Goal: Task Accomplishment & Management: Use online tool/utility

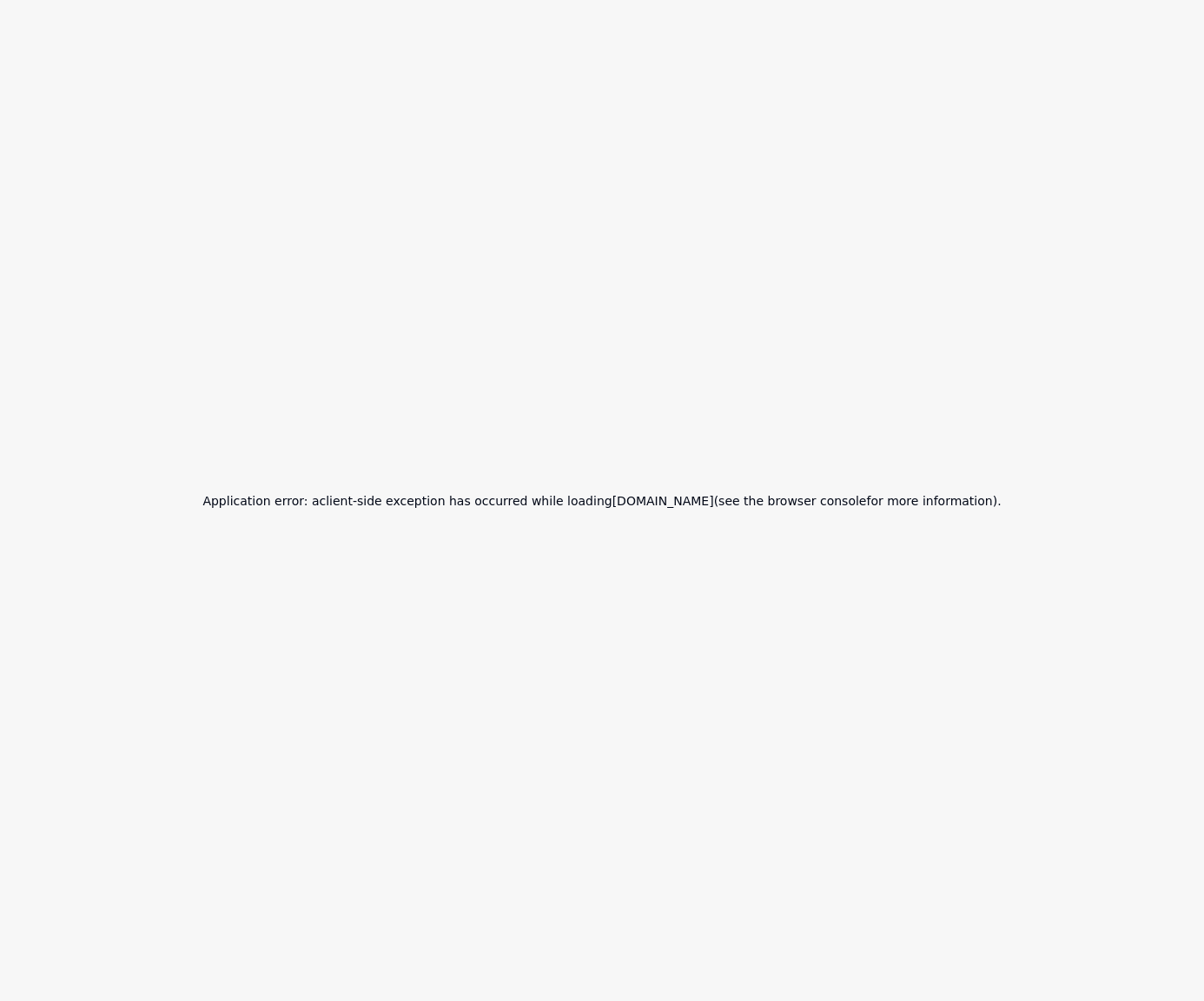
click at [706, 500] on h2 "Application error: a client -side exception has occurred while loading [DOMAIN_…" at bounding box center [602, 500] width 799 height 25
click at [743, 500] on h2 "Application error: a client -side exception has occurred while loading [DOMAIN_…" at bounding box center [602, 500] width 799 height 25
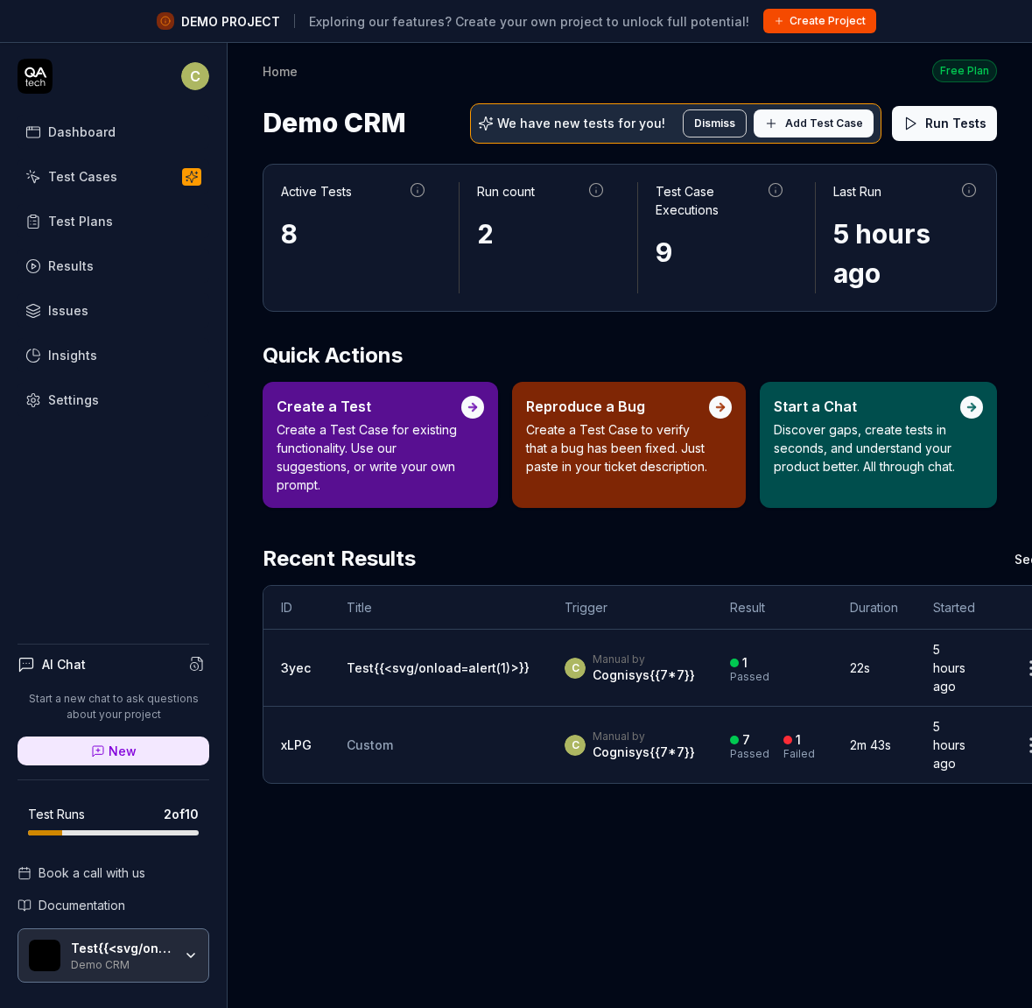
click at [206, 82] on html "DEMO PROJECT Exploring our features? Create your own project to unlock full pot…" at bounding box center [516, 524] width 1032 height 1049
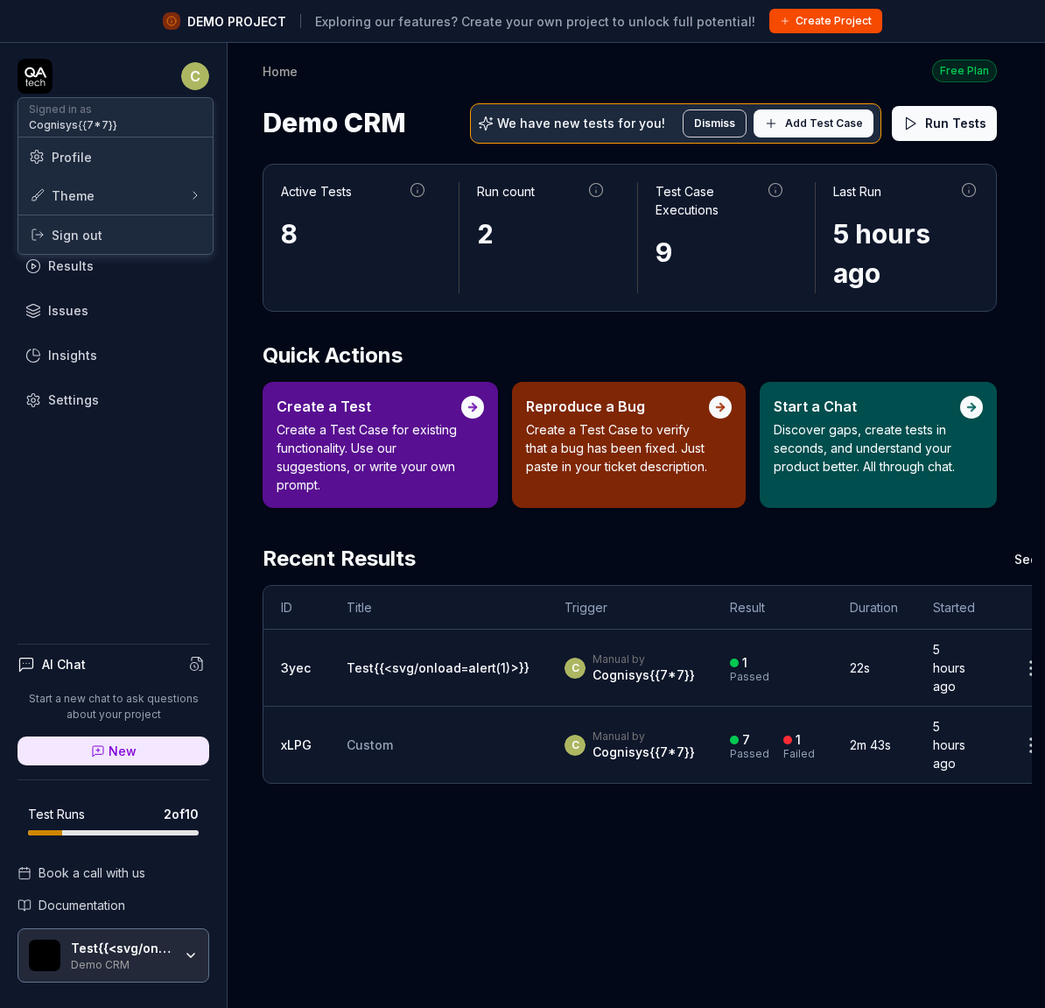
click at [68, 159] on span "Profile" at bounding box center [72, 157] width 40 height 18
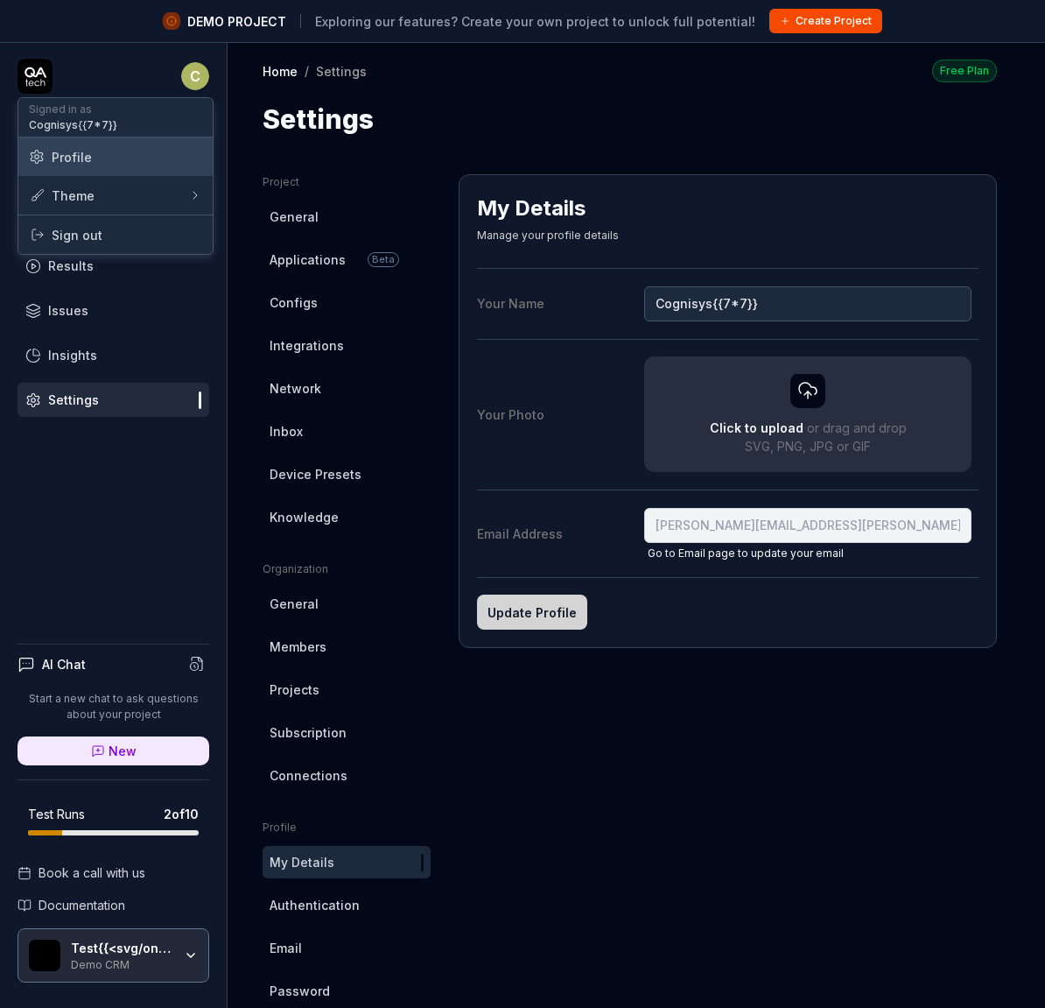
click at [68, 162] on span "Profile" at bounding box center [72, 157] width 40 height 18
click at [69, 158] on span "Profile" at bounding box center [72, 157] width 40 height 18
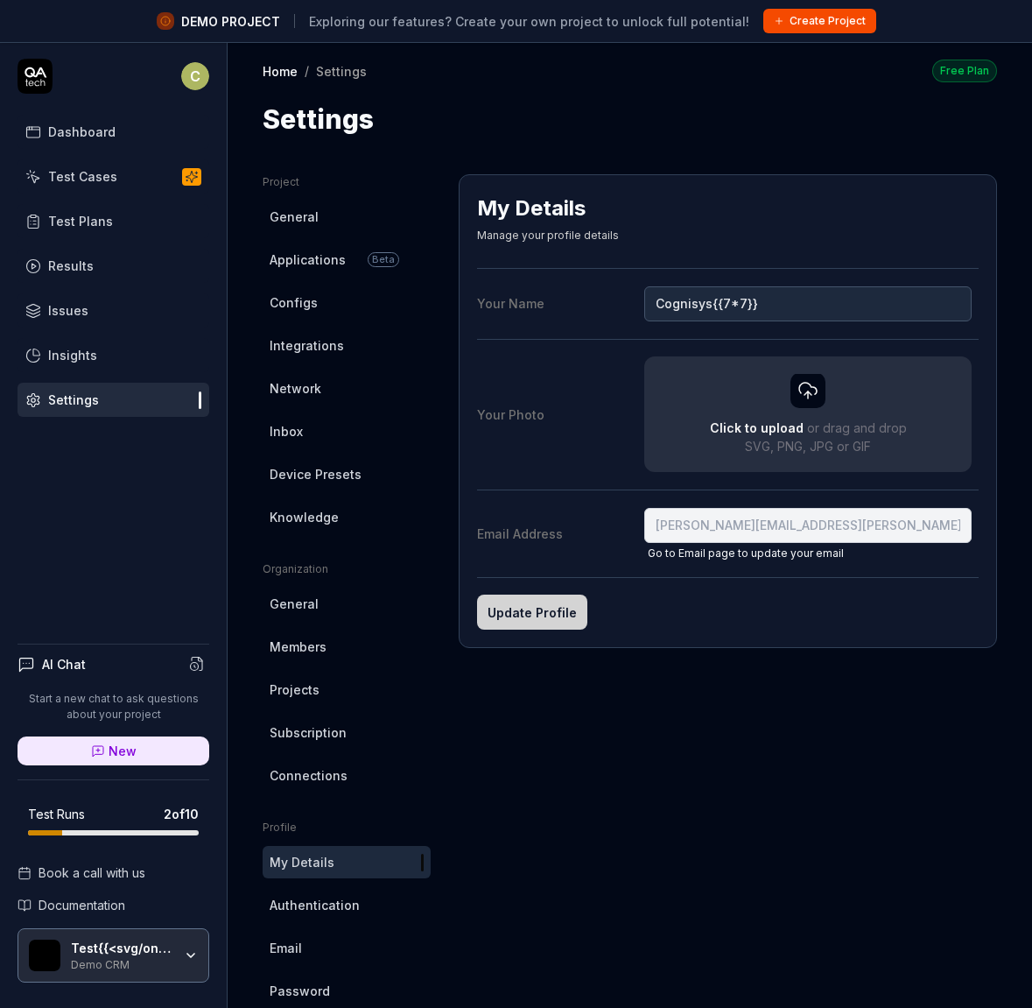
click at [754, 521] on html "DEMO PROJECT Exploring our features? Create your own project to unlock full pot…" at bounding box center [516, 524] width 1032 height 1049
click at [315, 257] on span "Applications" at bounding box center [308, 259] width 76 height 18
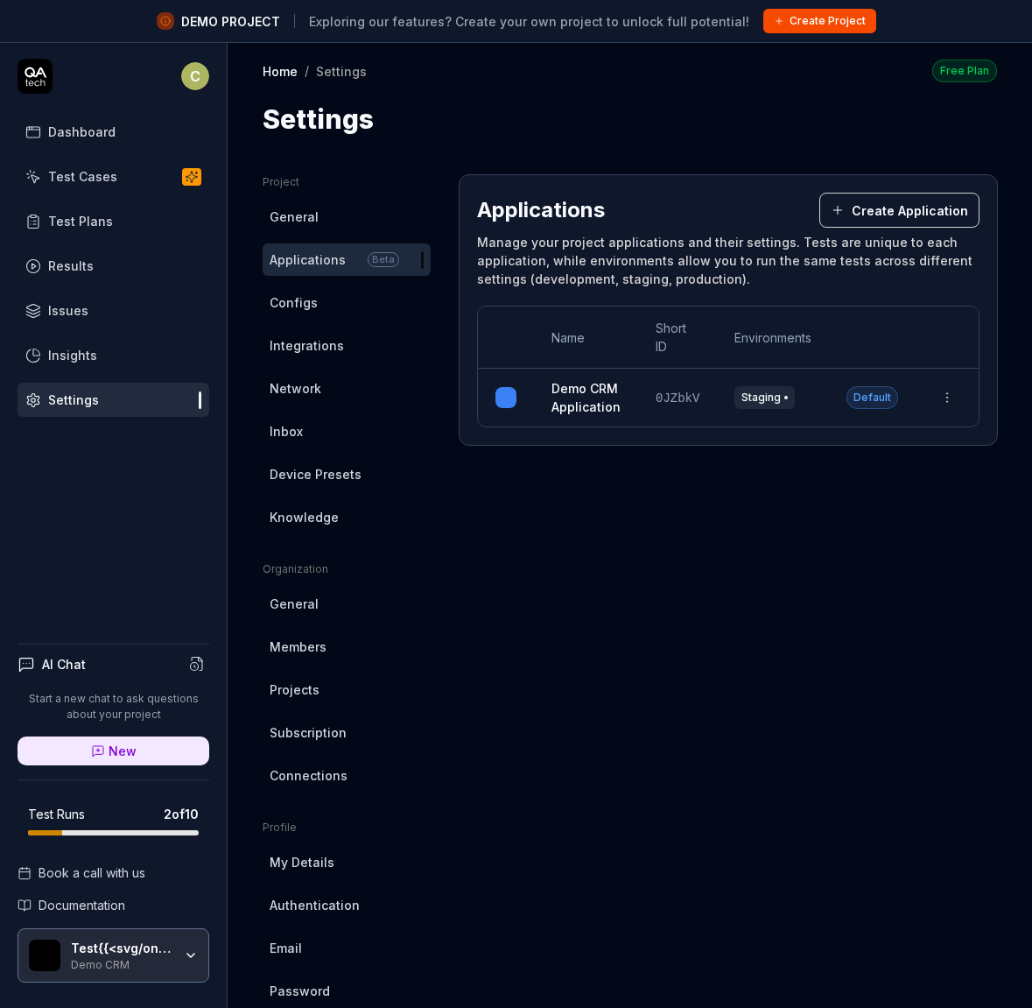
click at [575, 400] on link "Demo CRM Application" at bounding box center [586, 397] width 69 height 37
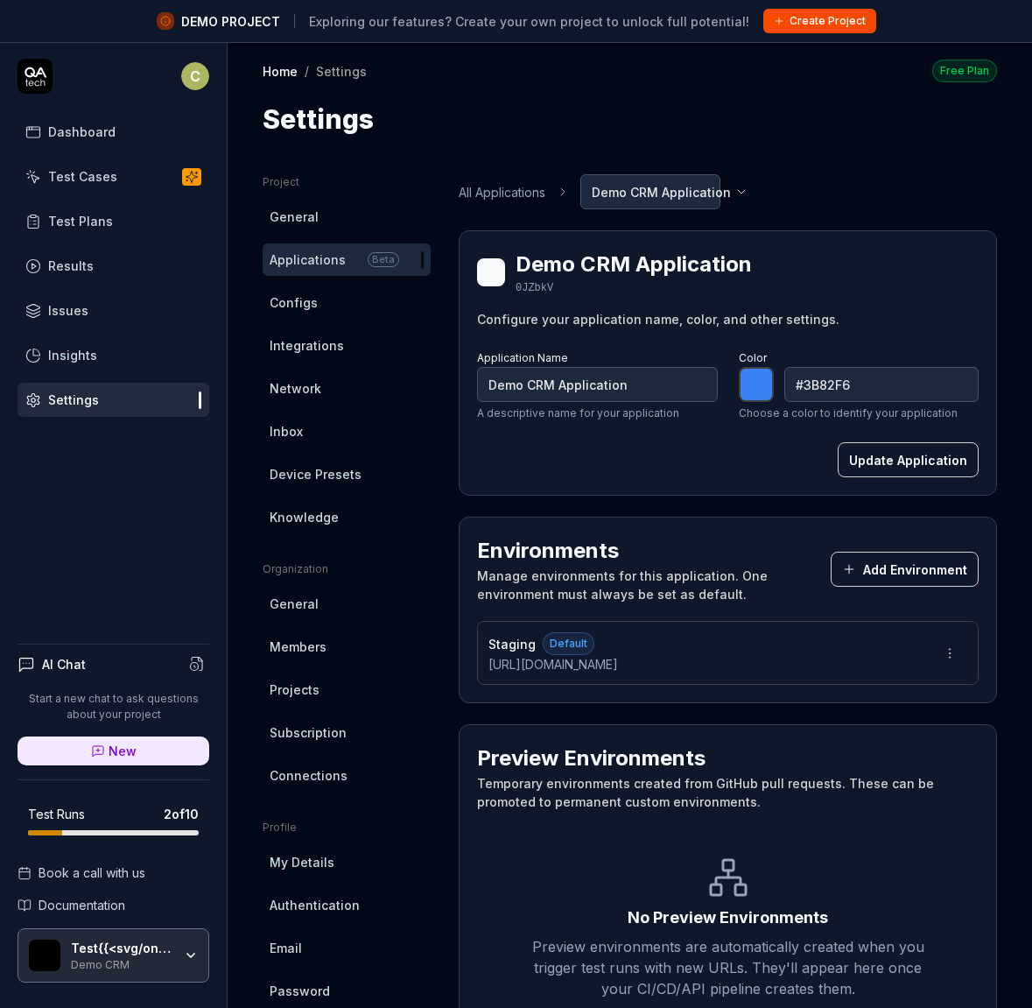
click at [825, 27] on button "Create Project" at bounding box center [819, 21] width 113 height 25
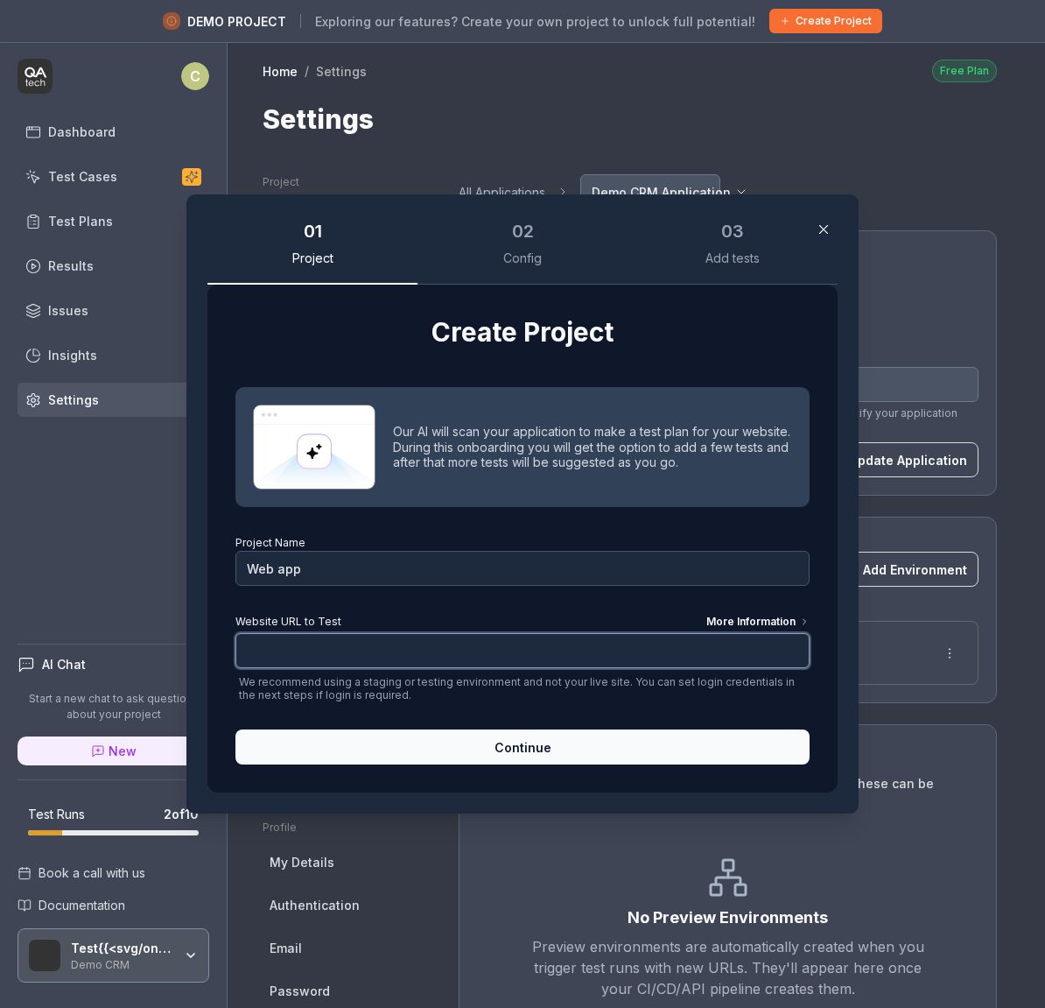
click at [600, 662] on input "Website URL to Test More Information" at bounding box center [522, 650] width 574 height 35
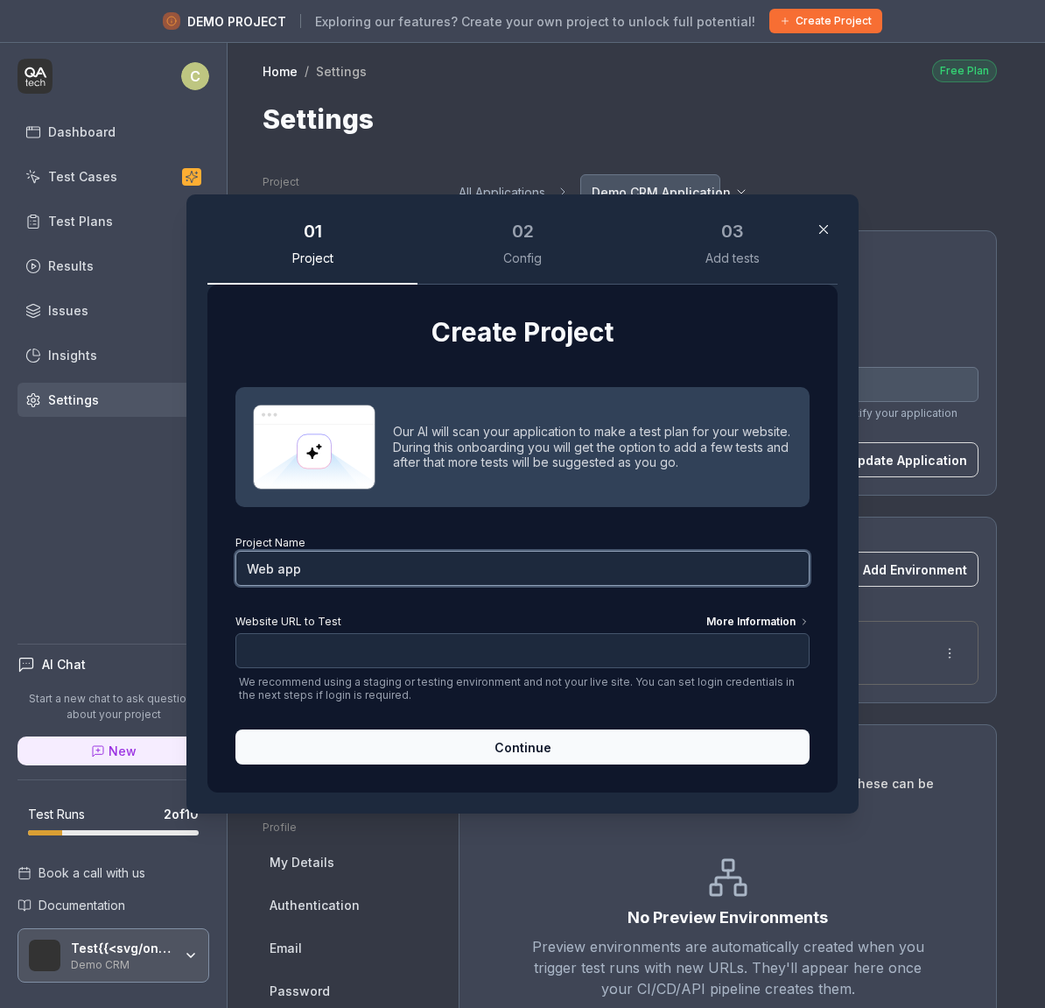
click at [618, 580] on input "Web app" at bounding box center [522, 568] width 574 height 35
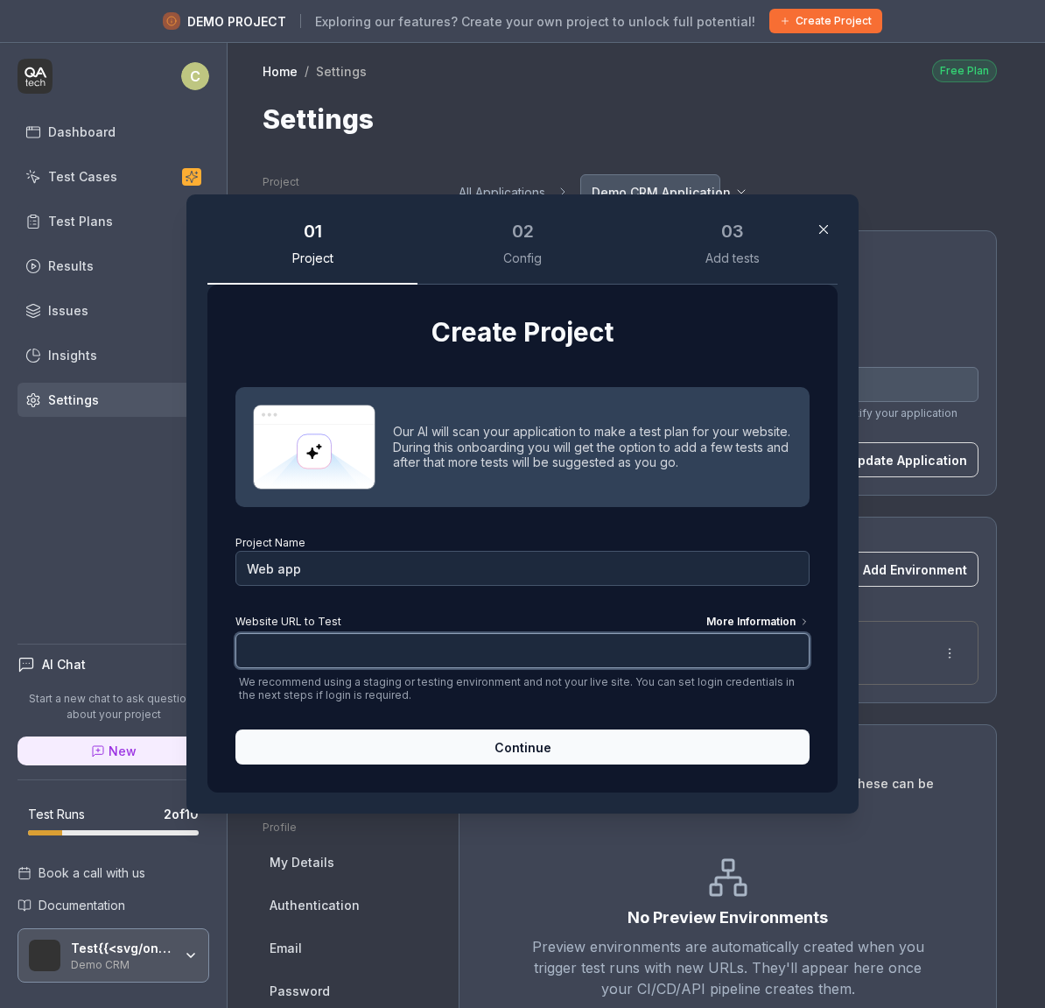
click at [498, 663] on input "Website URL to Test More Information" at bounding box center [522, 650] width 574 height 35
click at [692, 652] on input "Website URL to Test More Information" at bounding box center [522, 650] width 574 height 35
click at [504, 250] on div "Config" at bounding box center [522, 258] width 39 height 16
click at [625, 764] on div "Create Project Our AI will scan your application to make a test plan for your w…" at bounding box center [522, 539] width 630 height 508
click at [624, 760] on button "Continue" at bounding box center [522, 746] width 574 height 35
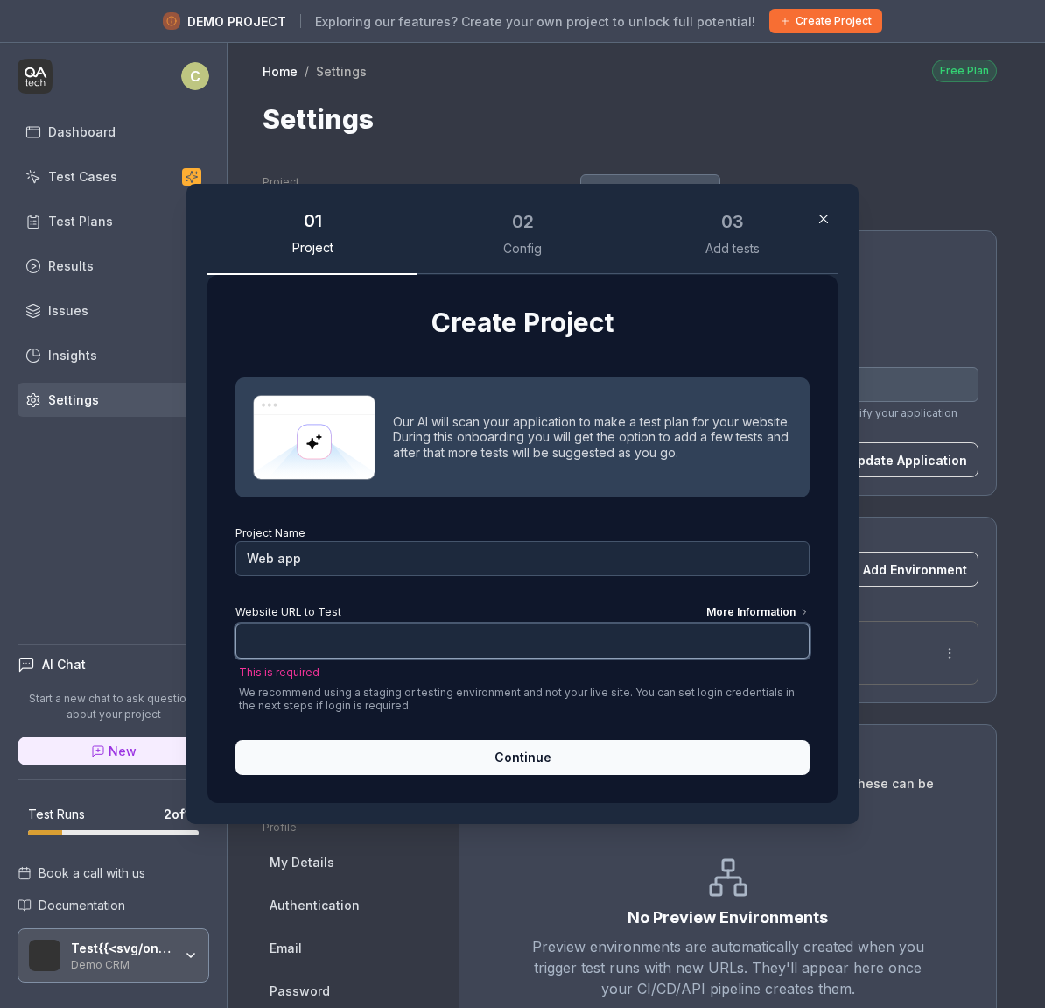
type input "*******"
paste input "2ruumho69a44lmnb8bu980v1csij6bu0.oastify.com"
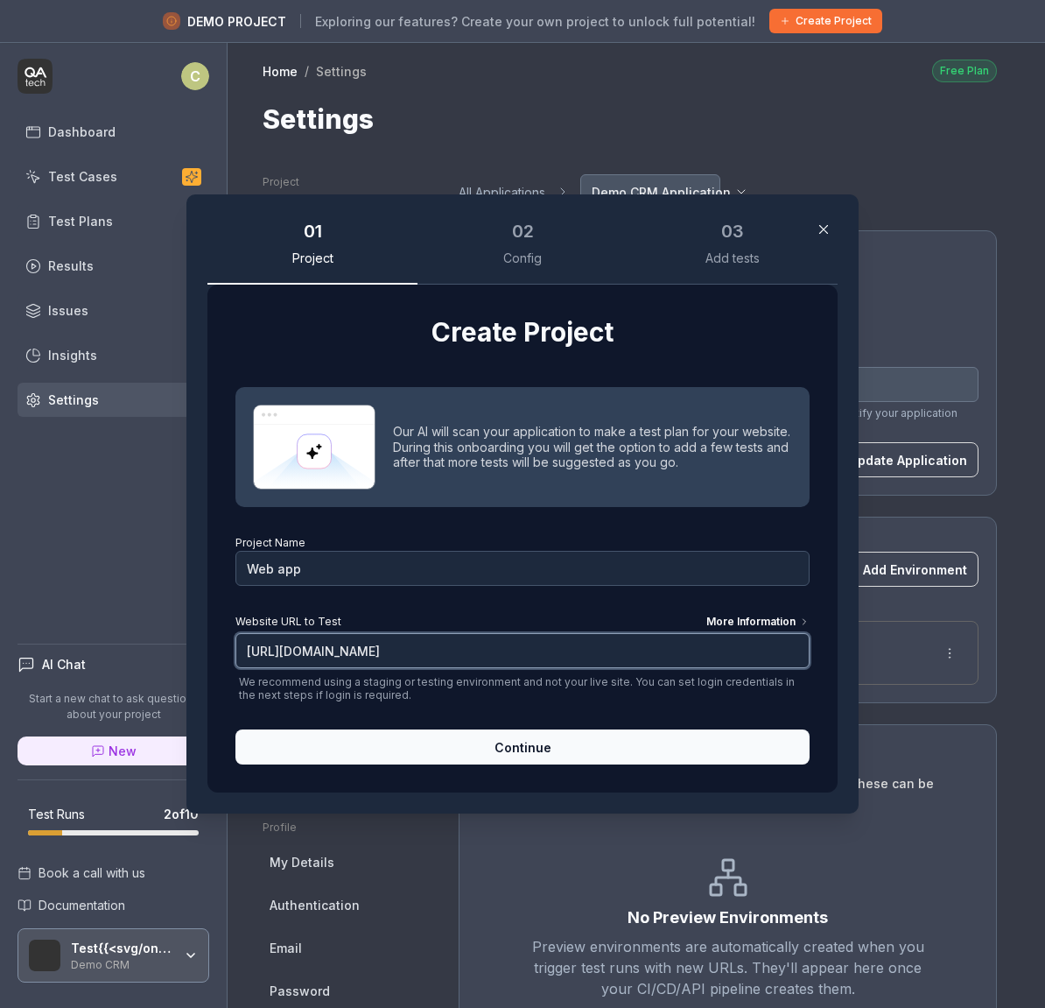
type input "https://2ruumho69a44lmnb8bu980v1csij6bu0.oastify.com"
click at [532, 742] on span "Continue" at bounding box center [523, 747] width 57 height 18
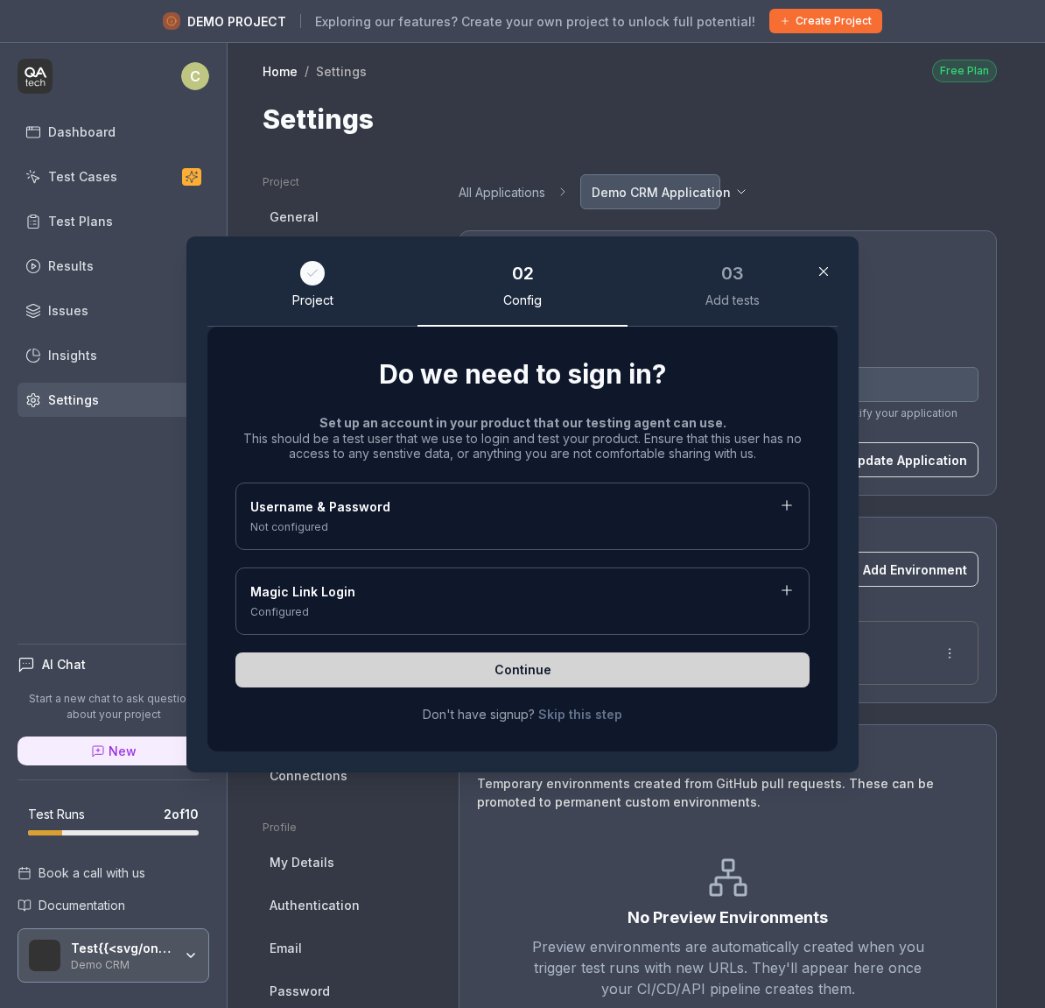
click at [587, 707] on link "Skip this step" at bounding box center [580, 714] width 84 height 18
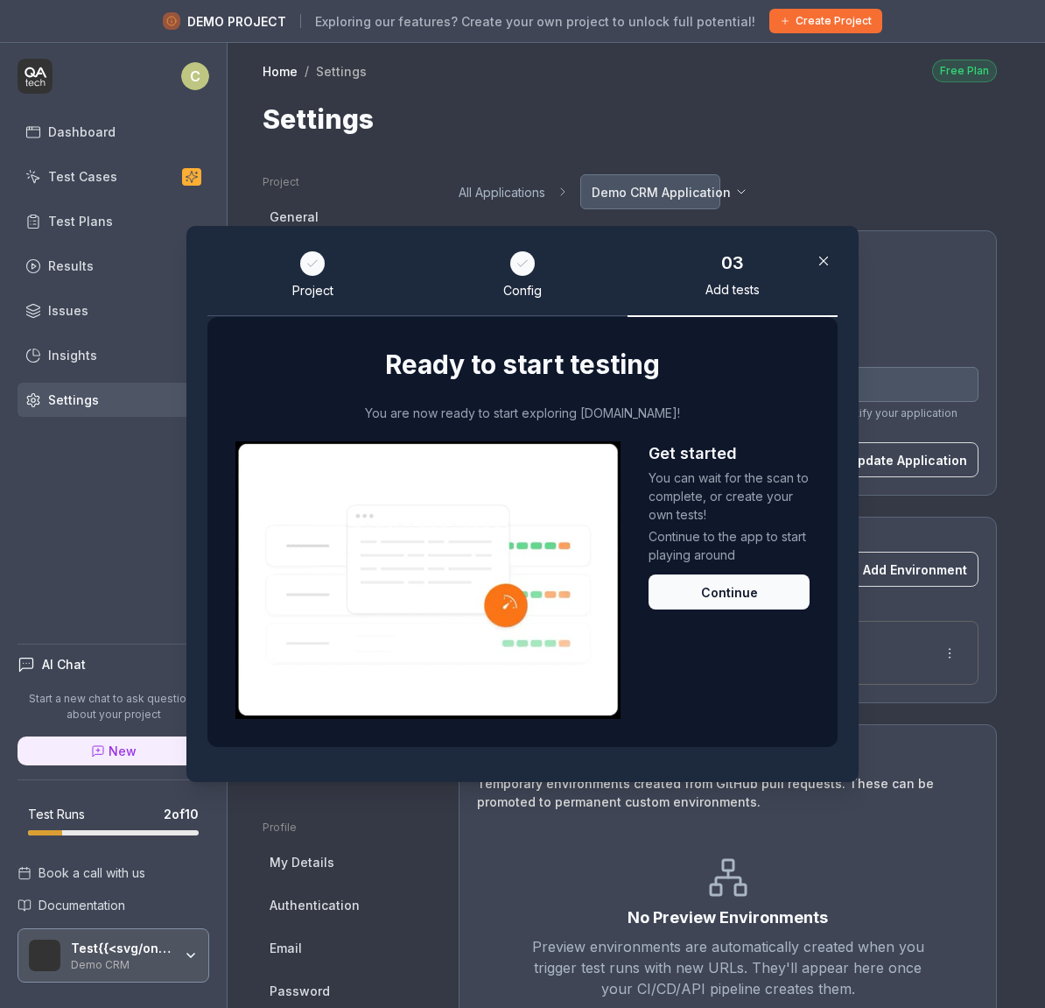
type input "*******"
click at [726, 593] on button "Continue" at bounding box center [729, 591] width 161 height 35
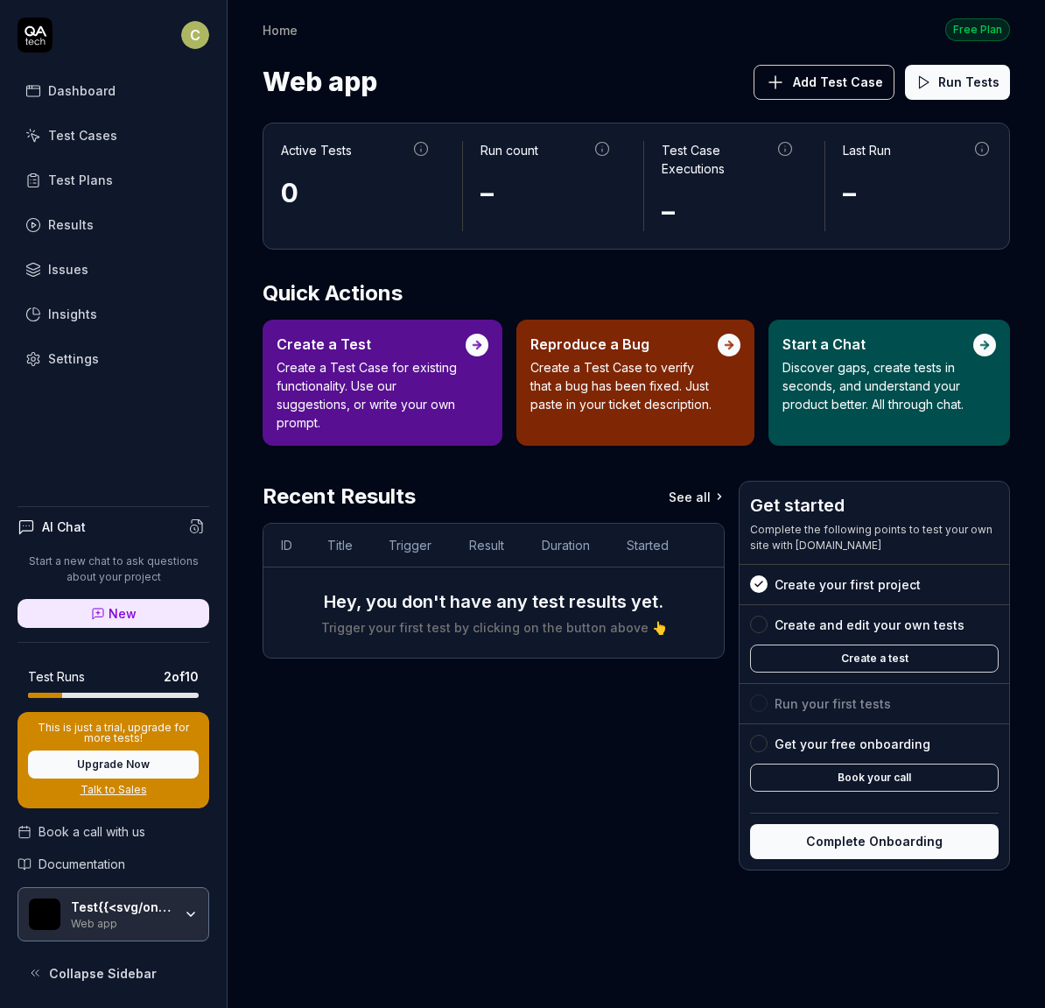
click at [73, 99] on div "Dashboard" at bounding box center [81, 90] width 67 height 18
click at [198, 904] on div "Test{{<svg/onload=alert(1)>}} Web app" at bounding box center [114, 914] width 192 height 54
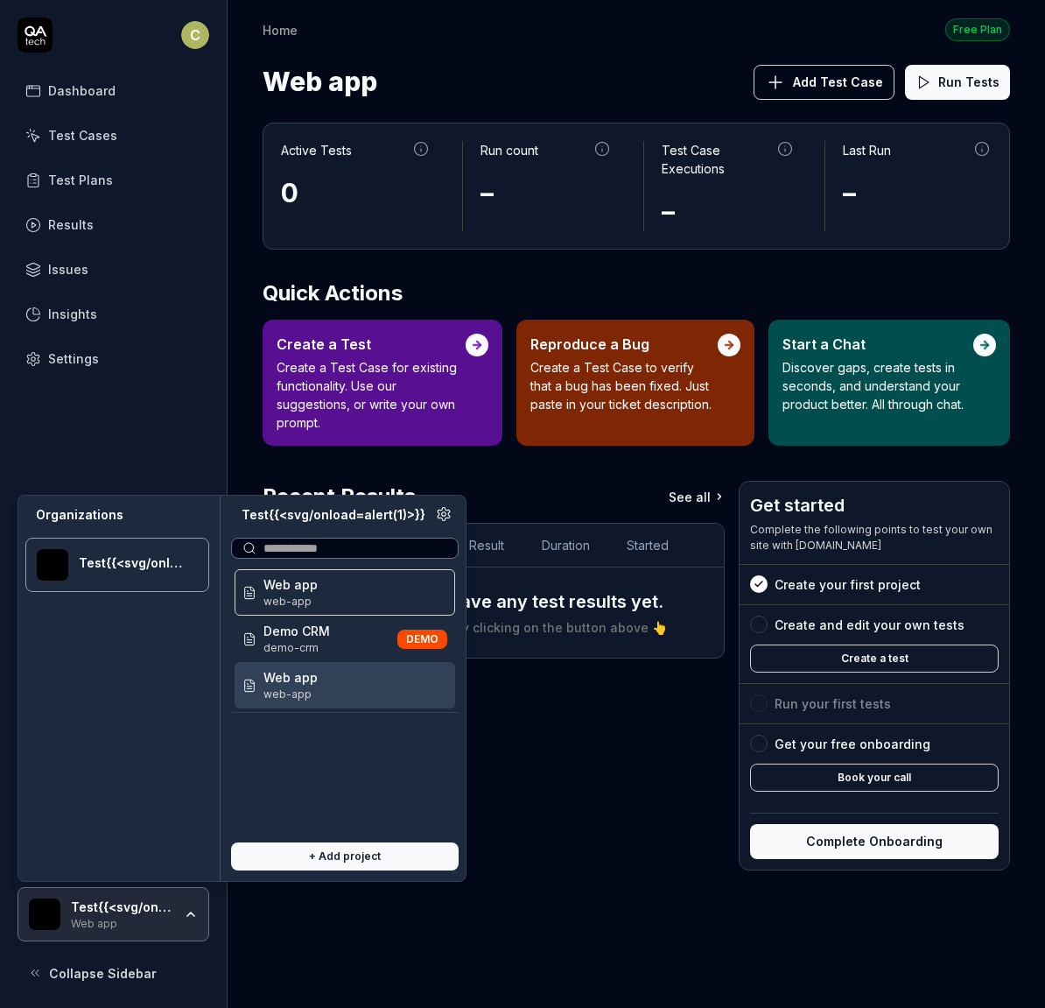
click at [313, 682] on span "Web app" at bounding box center [291, 677] width 54 height 18
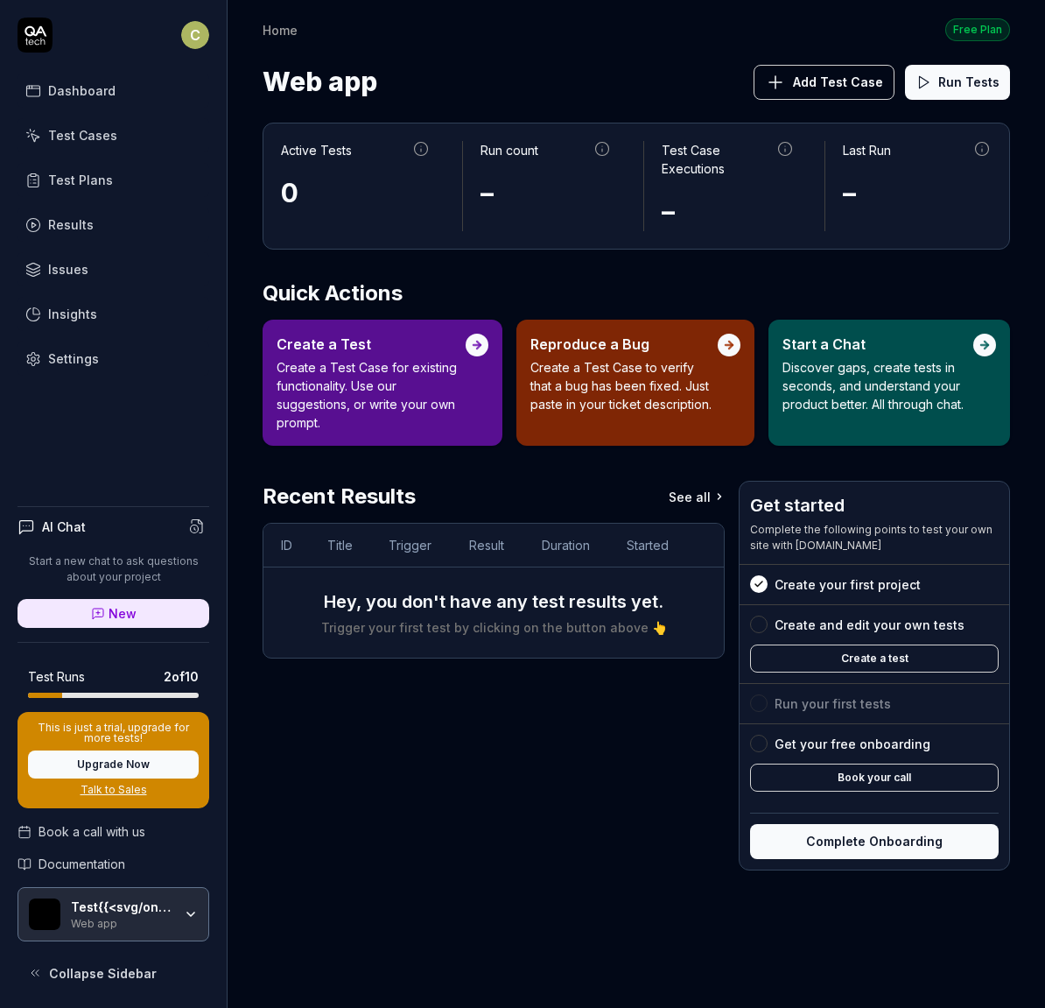
click at [129, 913] on div "Test{{<svg/onload=alert(1)>}}" at bounding box center [122, 907] width 102 height 16
click at [115, 967] on span "Collapse Sidebar" at bounding box center [103, 973] width 108 height 18
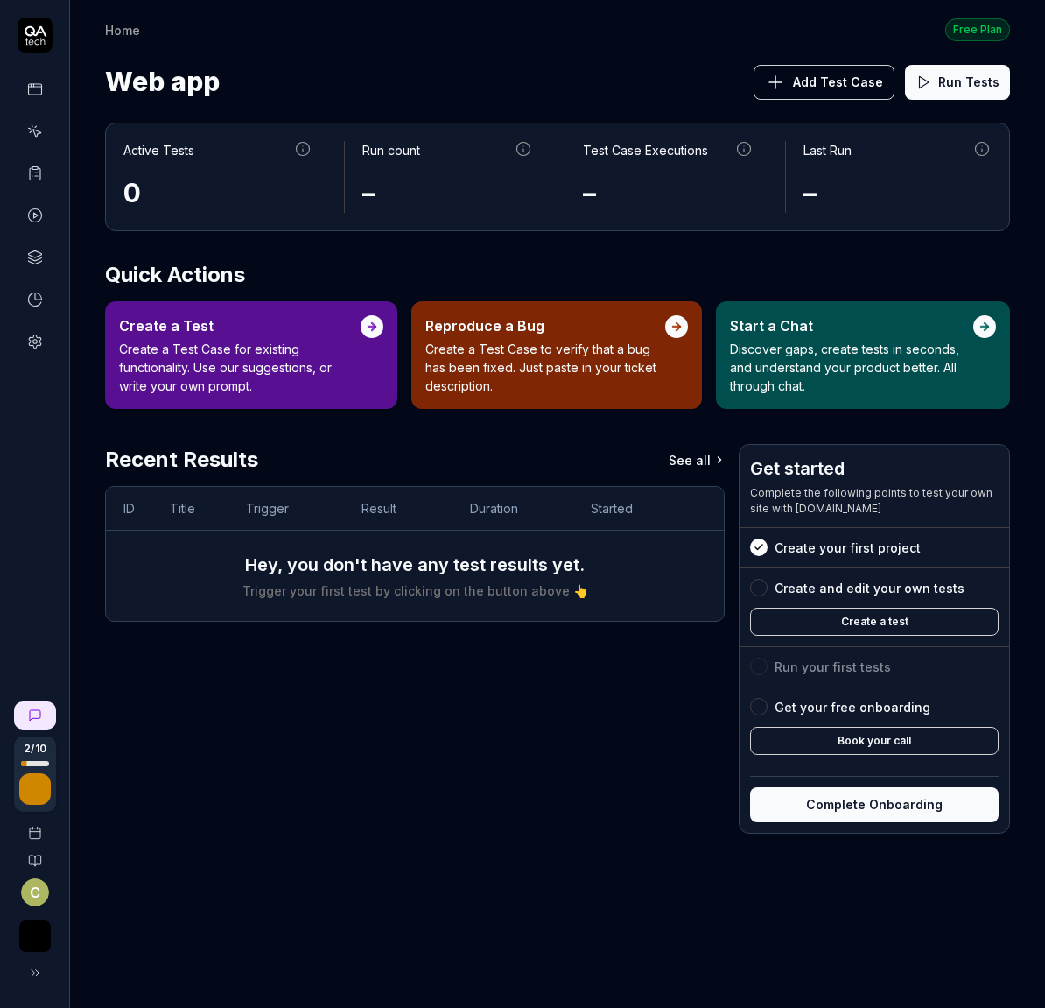
click at [52, 960] on div at bounding box center [35, 972] width 35 height 35
click at [47, 964] on button at bounding box center [31, 972] width 35 height 35
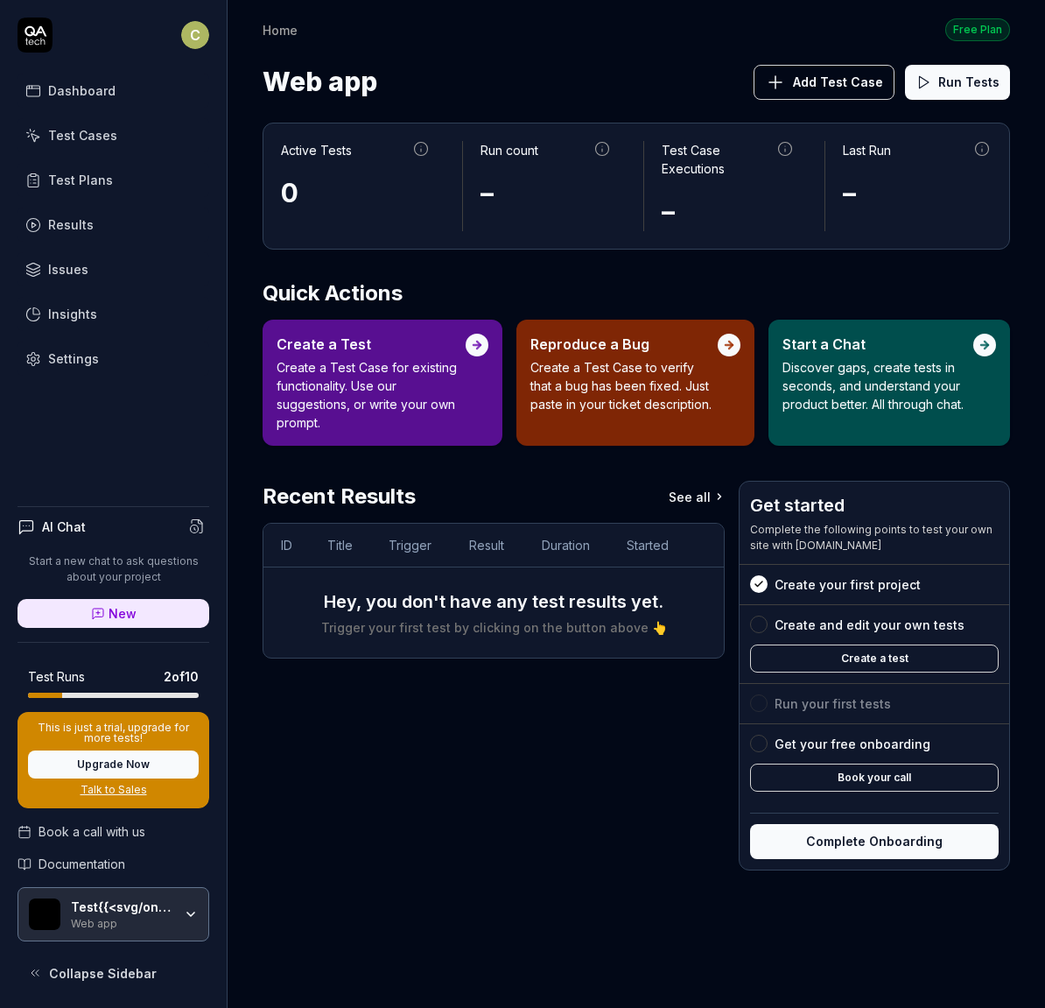
click at [116, 915] on div "Web app" at bounding box center [122, 922] width 102 height 14
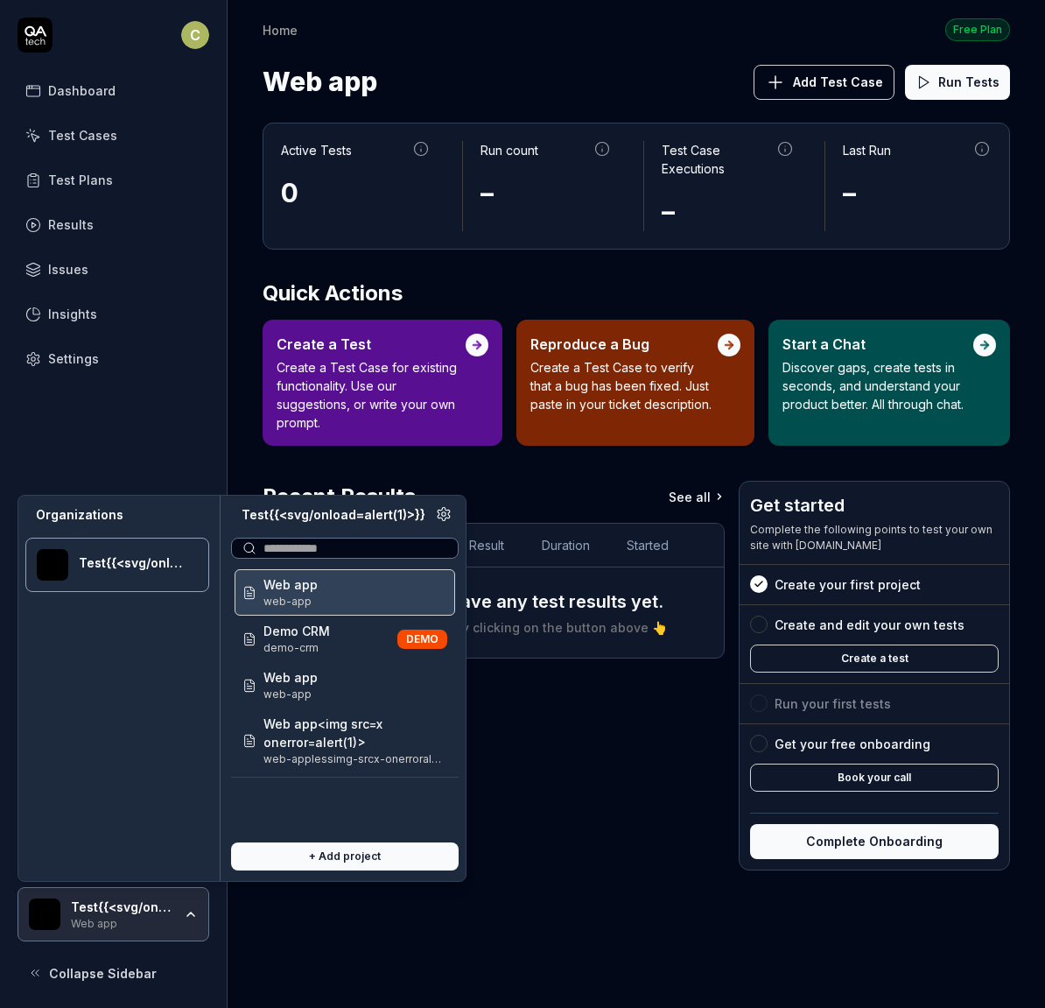
click at [126, 570] on div "Test{{<svg/onload=alert(1)>}}" at bounding box center [132, 563] width 107 height 16
click at [257, 552] on div at bounding box center [345, 548] width 228 height 21
click at [445, 515] on circle at bounding box center [444, 514] width 4 height 4
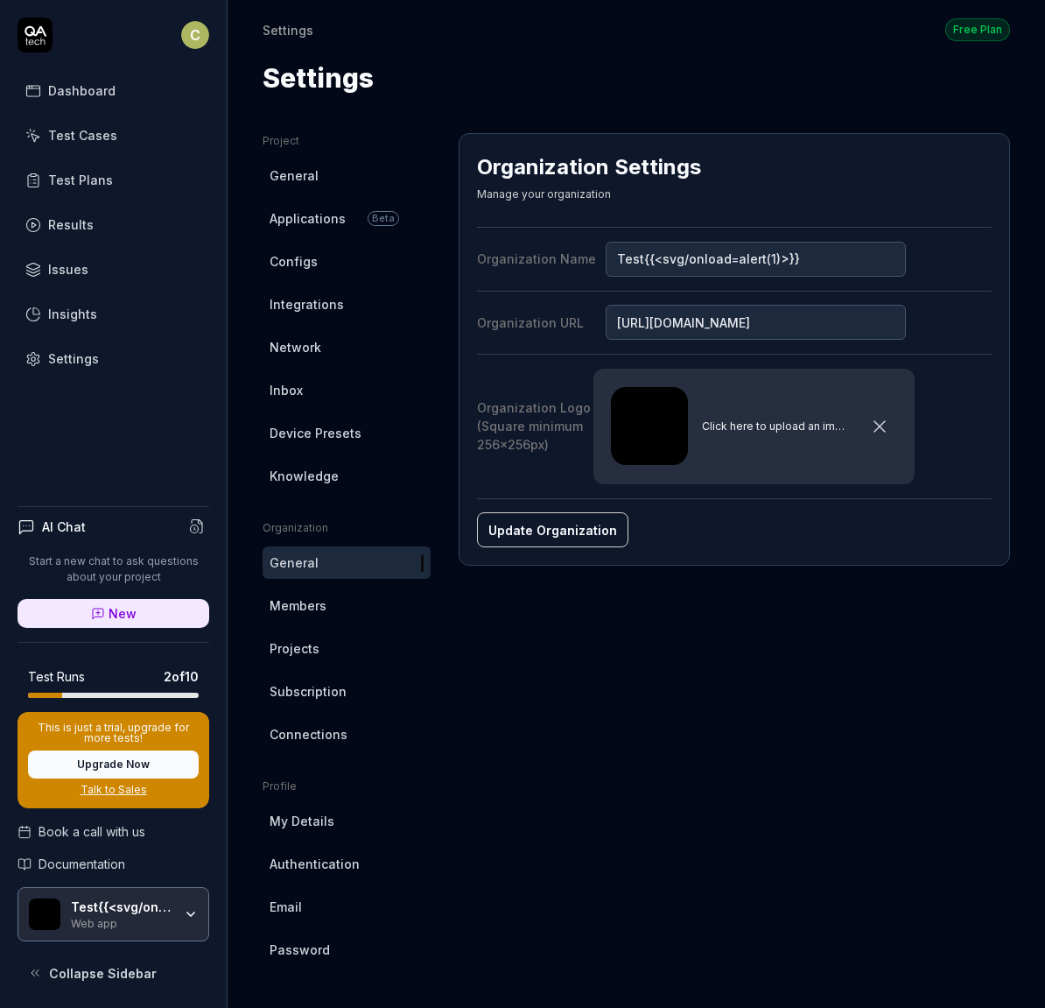
click at [327, 258] on link "Configs" at bounding box center [347, 261] width 168 height 32
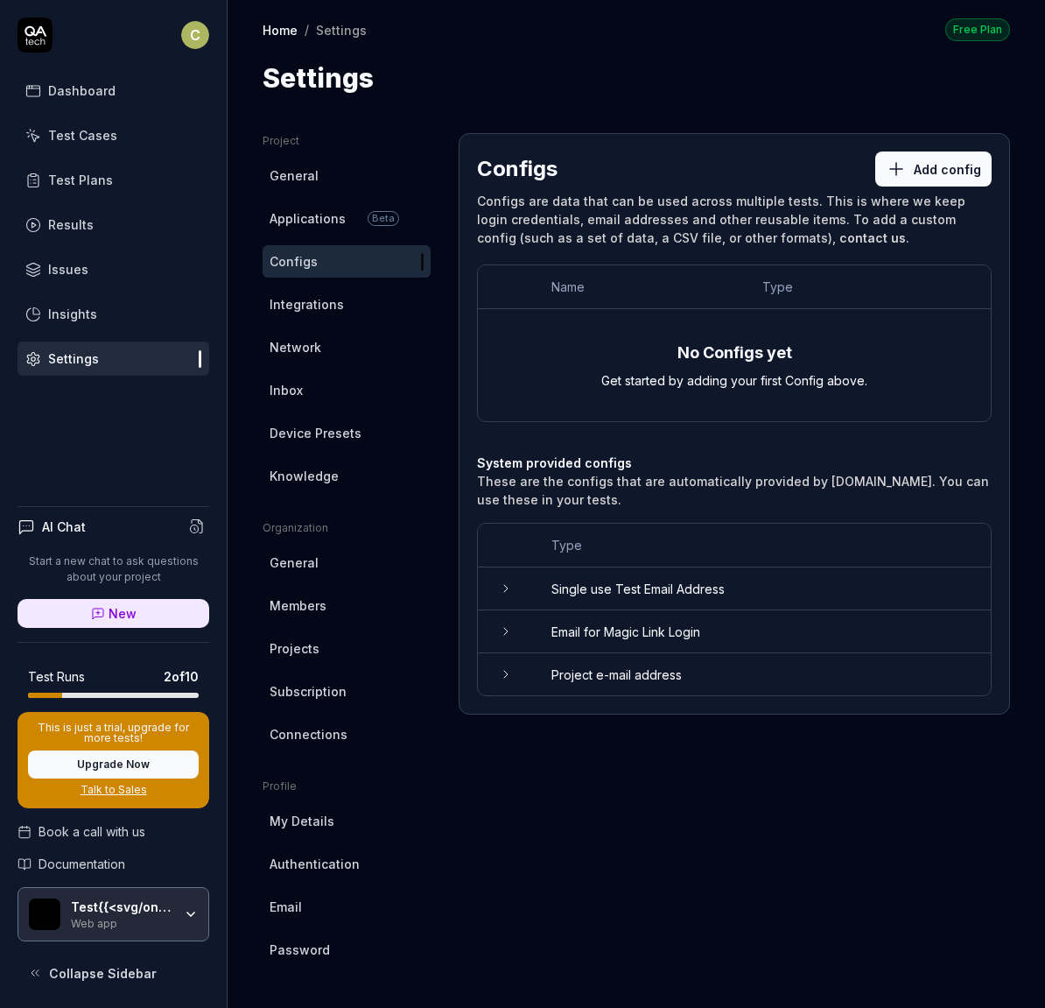
click at [683, 687] on td "Project e-mail address" at bounding box center [762, 674] width 457 height 42
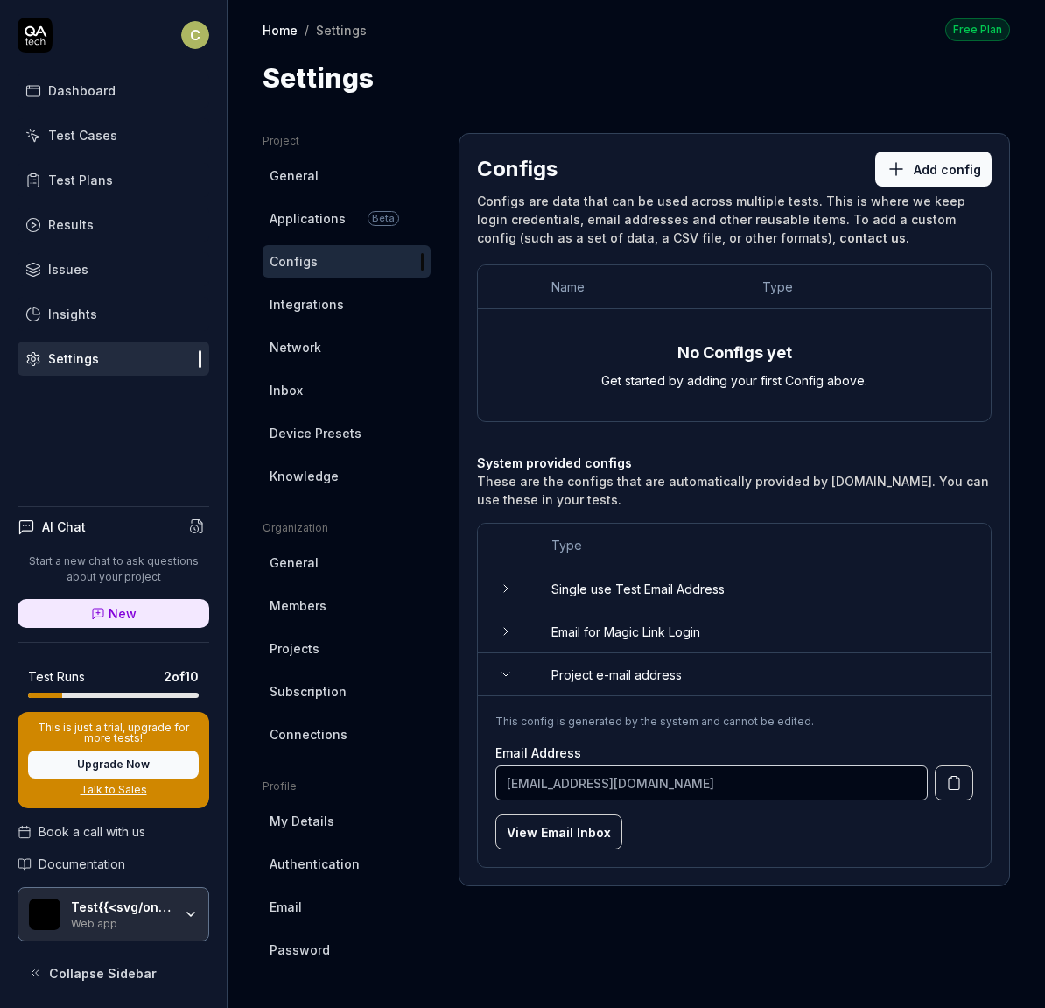
click at [559, 841] on button "View Email Inbox" at bounding box center [559, 831] width 127 height 35
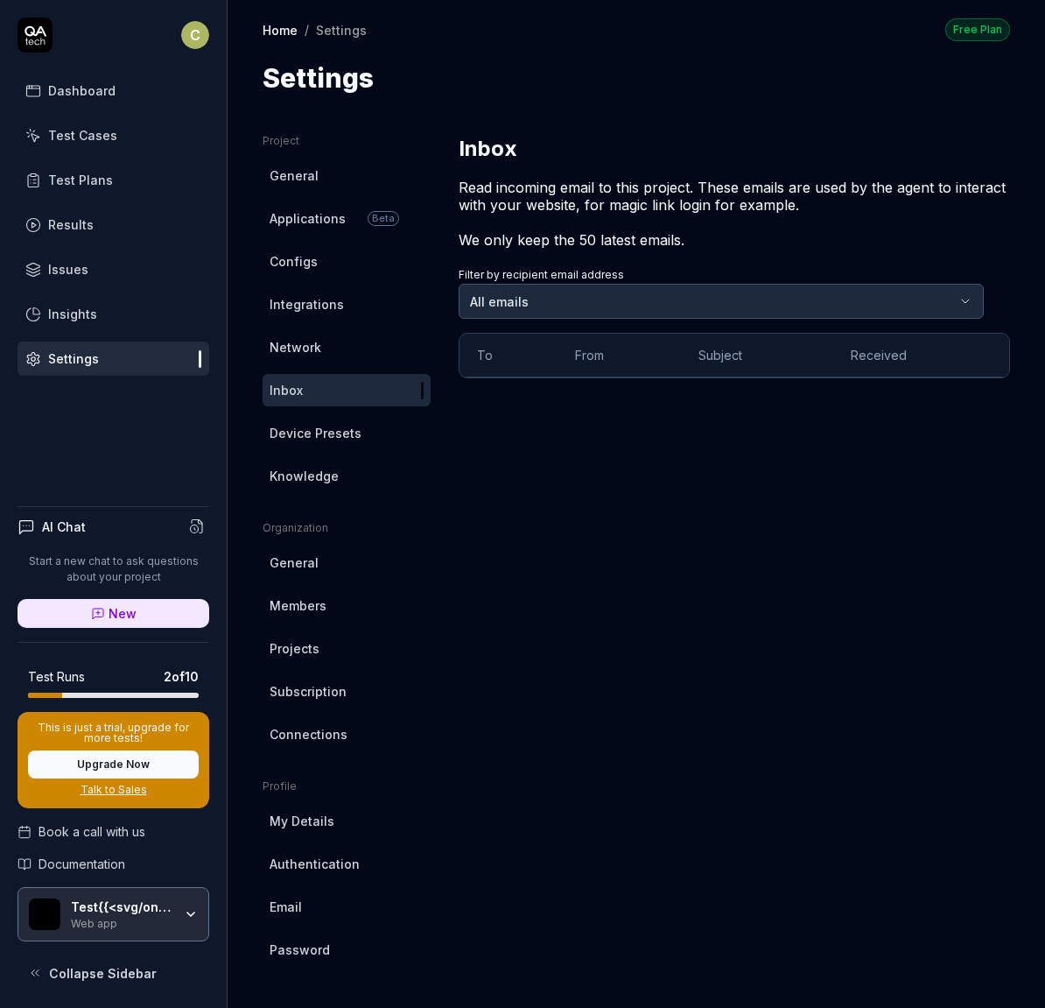
click at [194, 46] on html "C Dashboard Test Cases Test Plans Results Issues Insights Settings AI Chat Star…" at bounding box center [522, 504] width 1045 height 1008
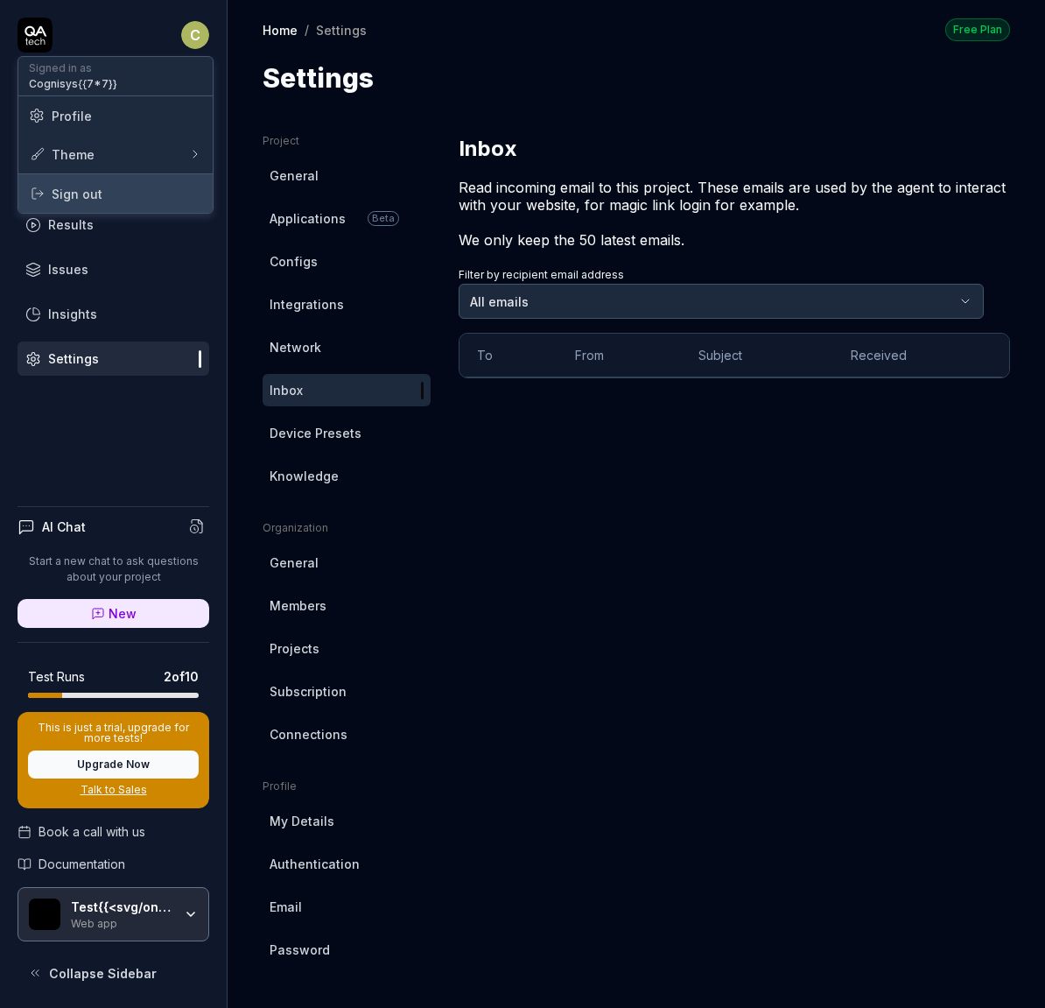
click at [160, 200] on span "Sign out" at bounding box center [115, 194] width 173 height 18
